Goal: Task Accomplishment & Management: Use online tool/utility

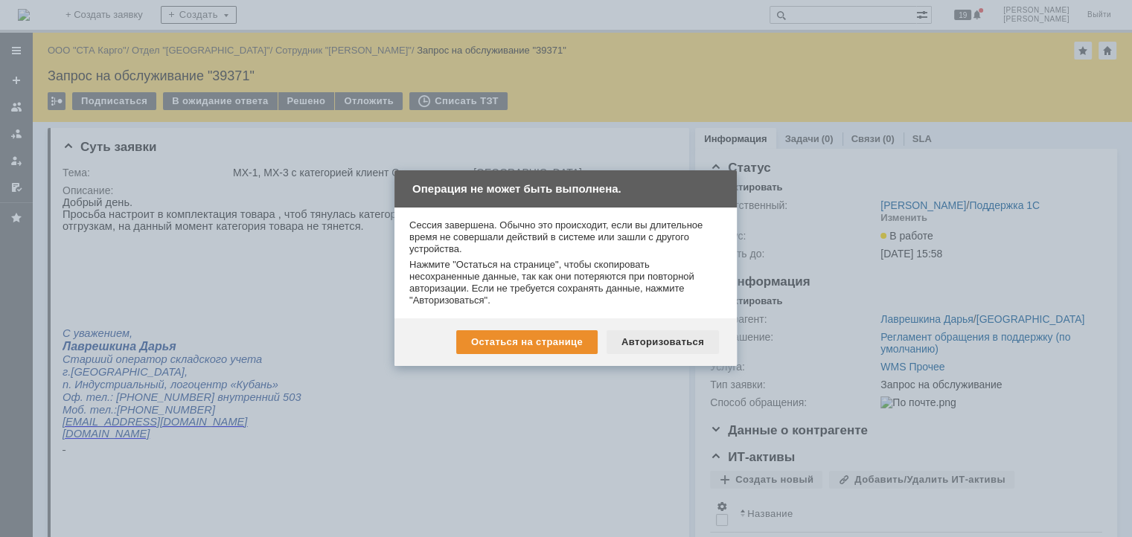
drag, startPoint x: 666, startPoint y: 334, endPoint x: 602, endPoint y: 138, distance: 206.7
click at [666, 334] on div "Авторизоваться" at bounding box center [663, 343] width 112 height 24
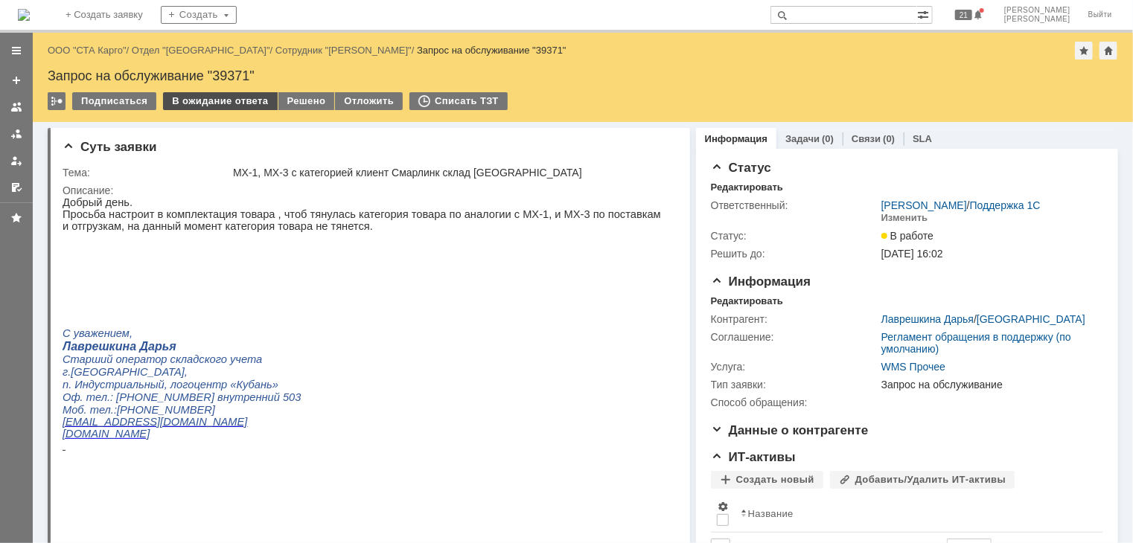
click at [220, 100] on div "В ожидание ответа" at bounding box center [220, 101] width 114 height 18
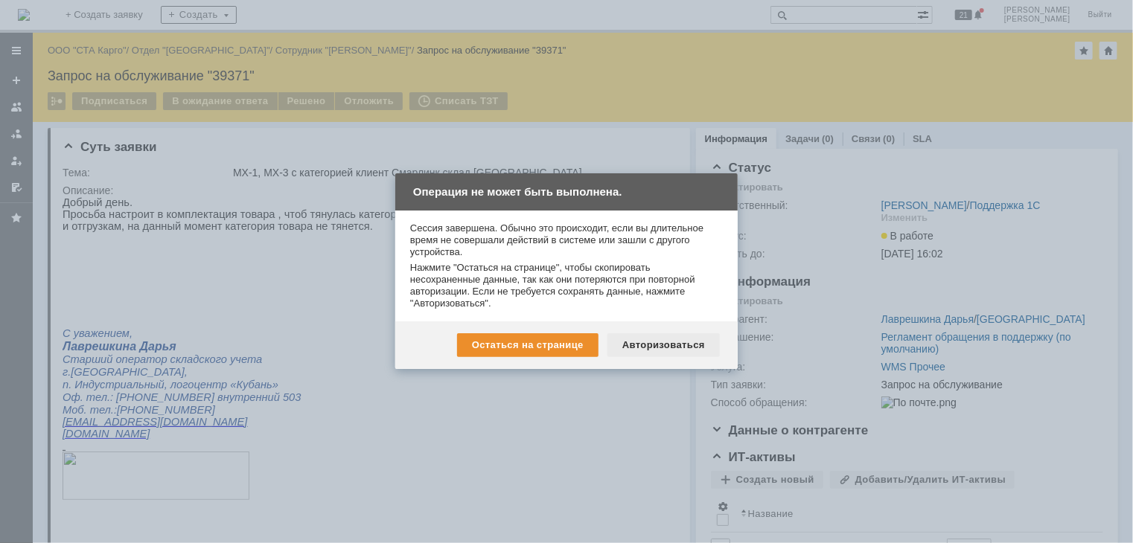
click at [653, 351] on div "Авторизоваться" at bounding box center [663, 345] width 112 height 24
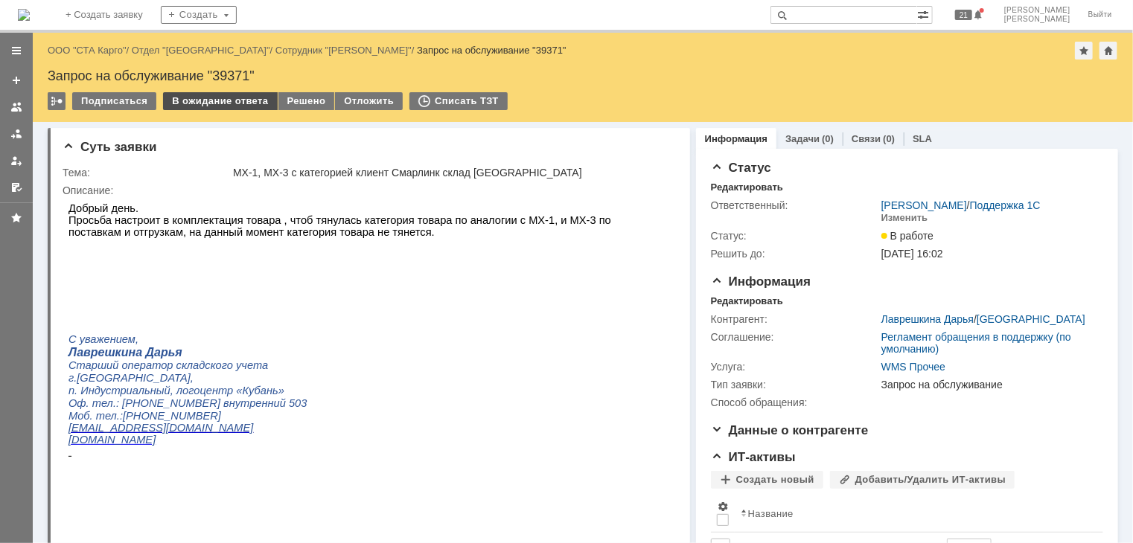
click at [208, 95] on div "В ожидание ответа" at bounding box center [220, 101] width 114 height 18
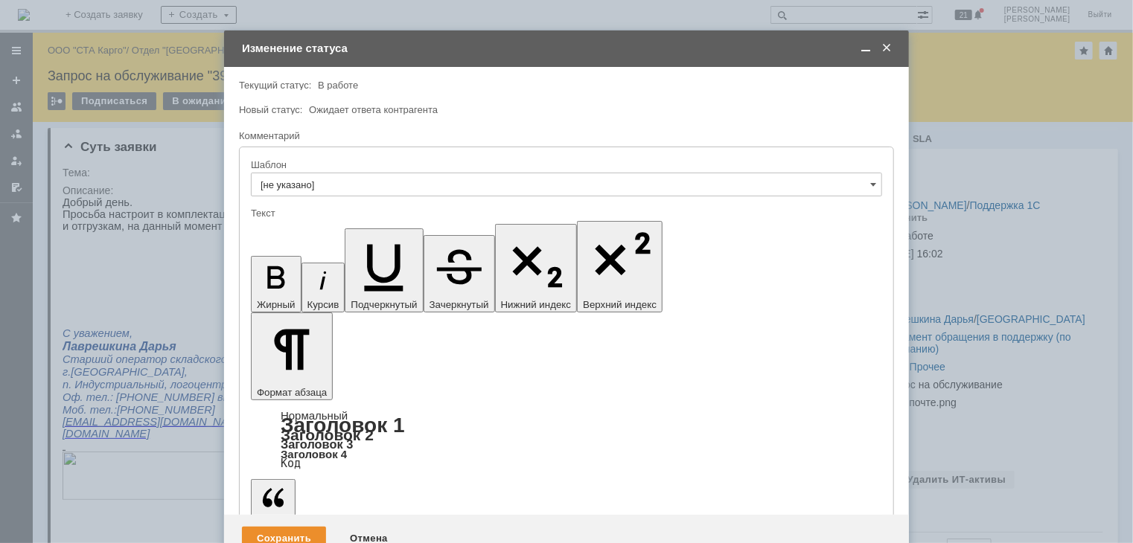
click at [284, 527] on div "Сохранить" at bounding box center [284, 539] width 84 height 24
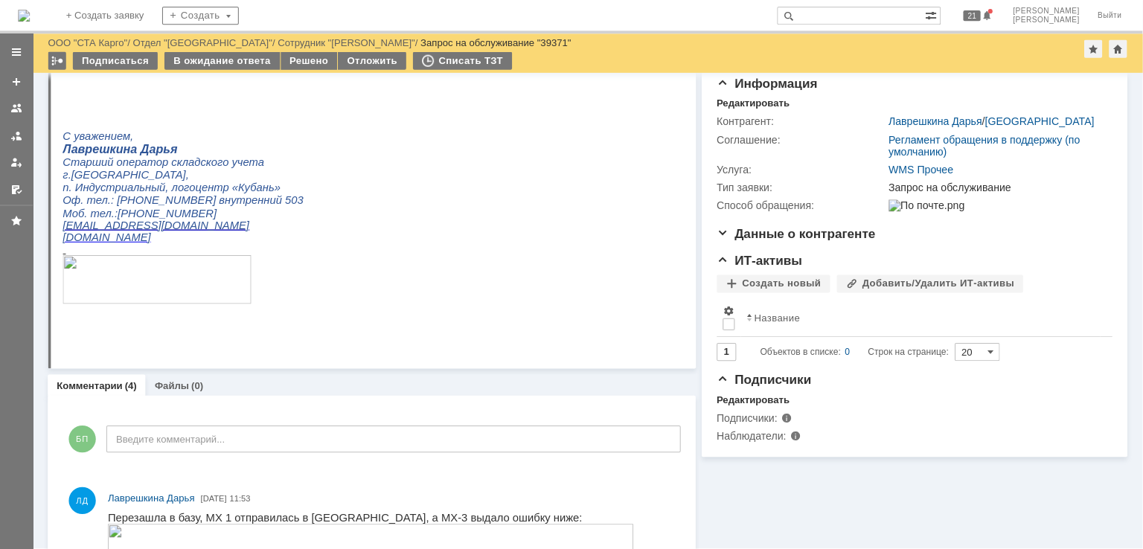
scroll to position [447, 0]
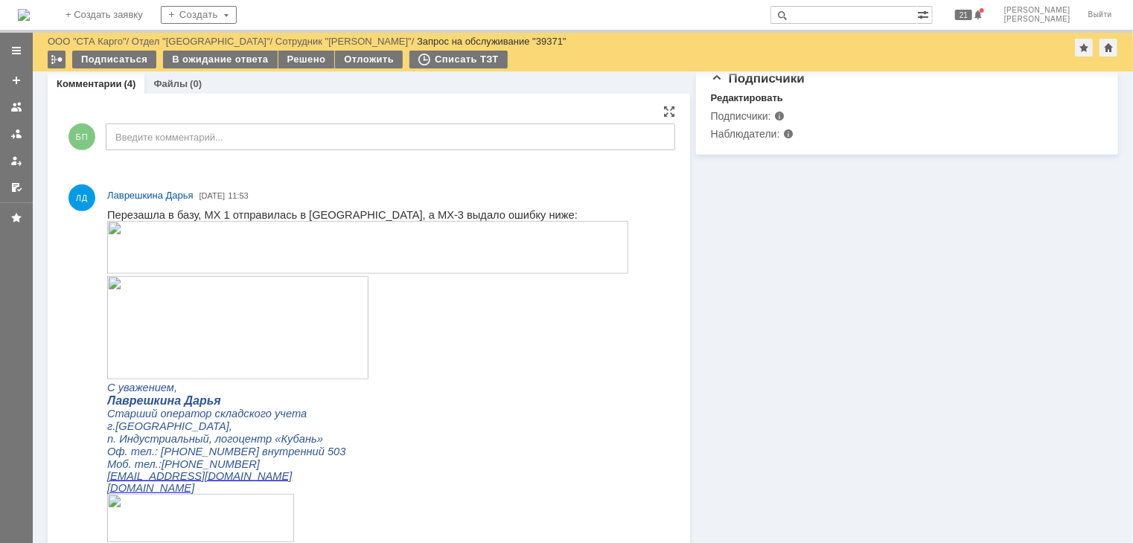
click at [248, 259] on img at bounding box center [366, 246] width 521 height 53
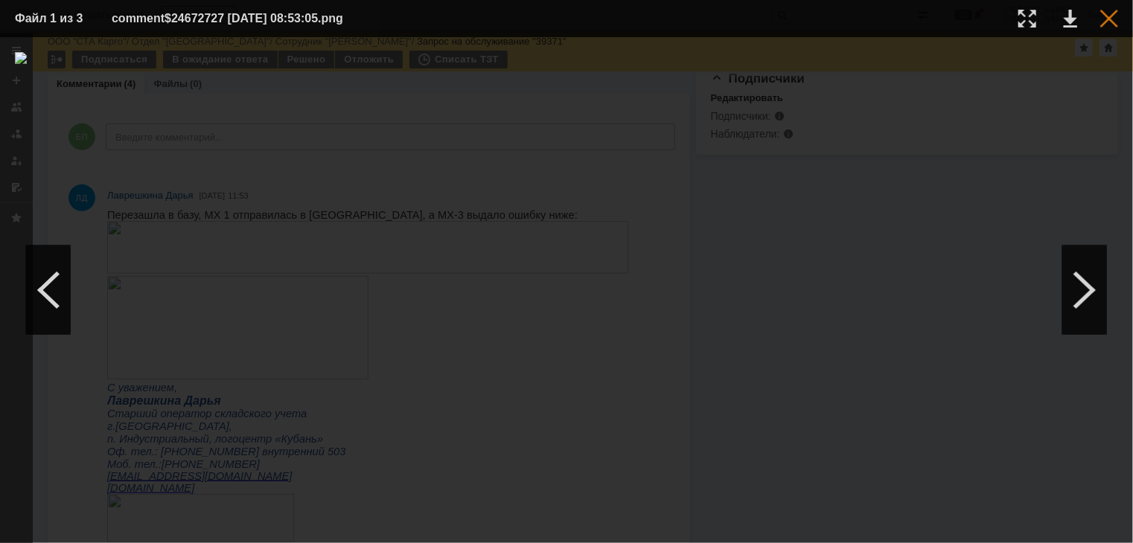
click at [1104, 22] on div at bounding box center [1109, 19] width 18 height 18
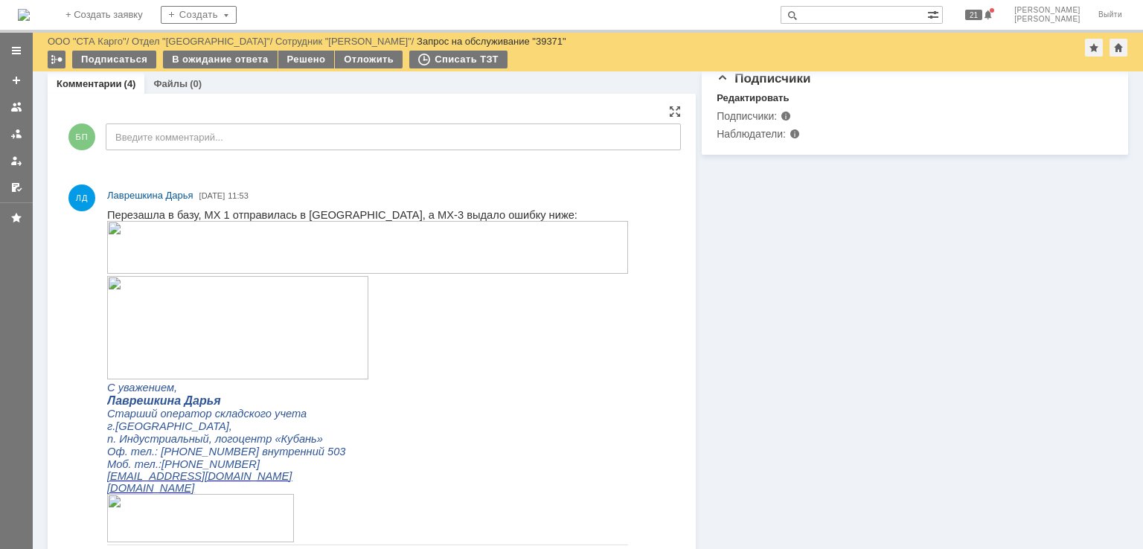
scroll to position [0, 0]
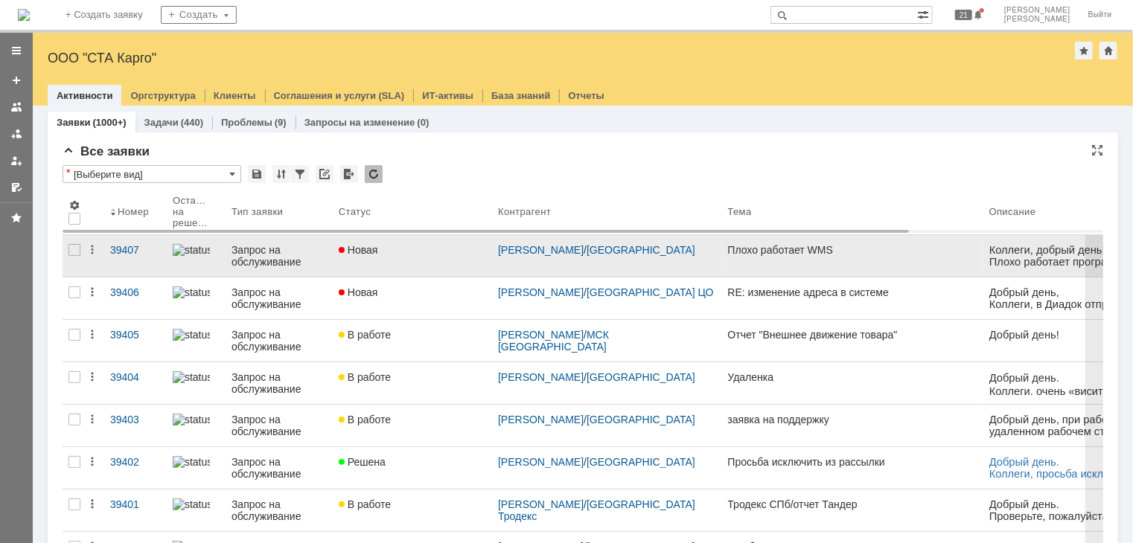
click at [403, 261] on link "Новая" at bounding box center [412, 256] width 159 height 42
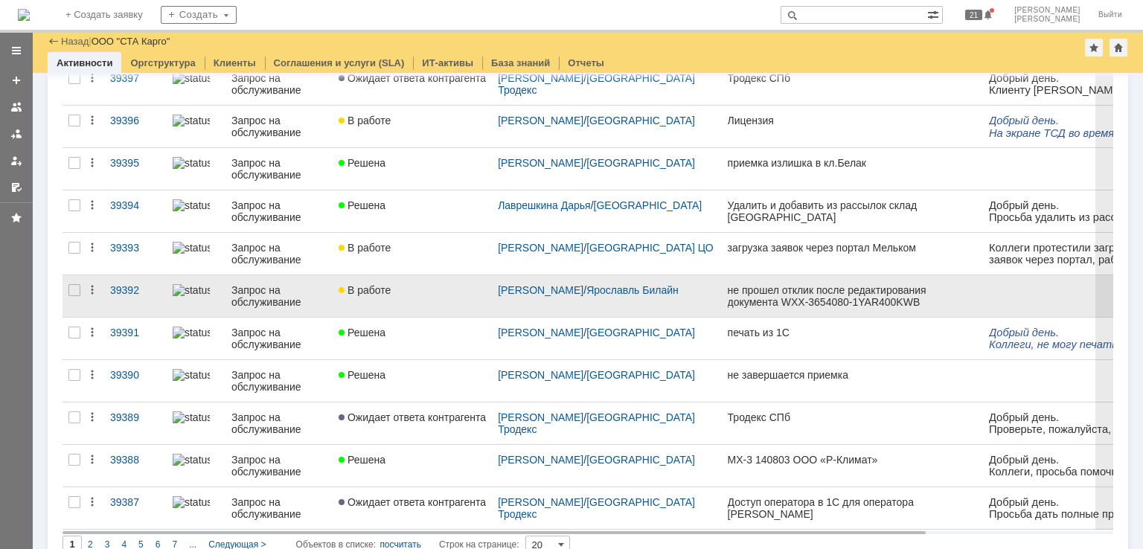
click at [415, 299] on link "В работе" at bounding box center [412, 296] width 159 height 42
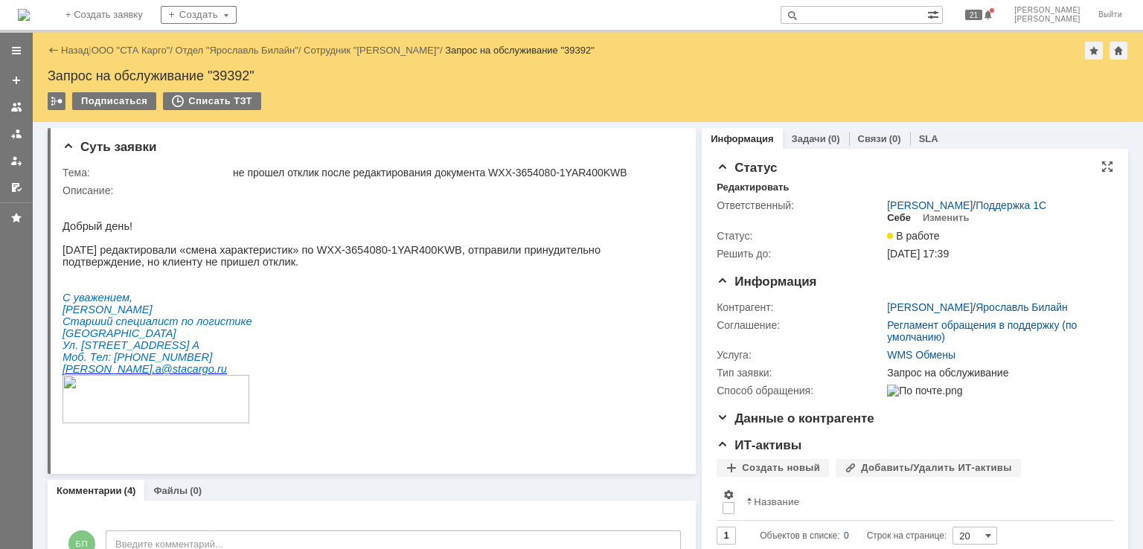
click at [898, 221] on div "Себе" at bounding box center [899, 218] width 24 height 12
